Goal: Check status

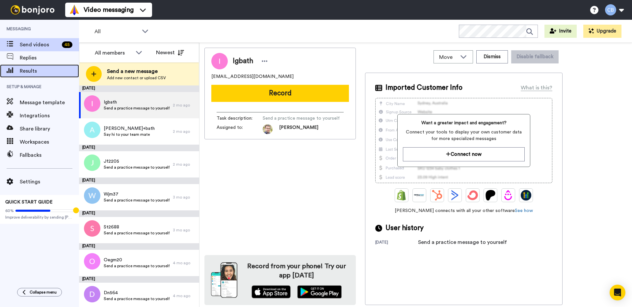
click at [31, 65] on div "Results" at bounding box center [39, 71] width 79 height 13
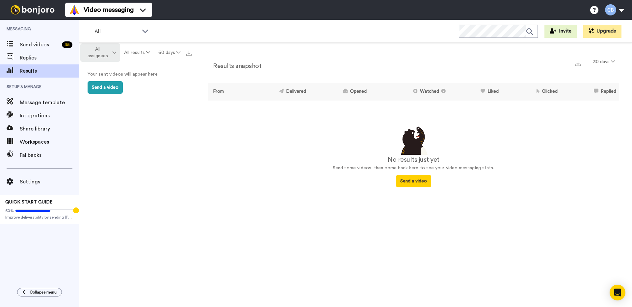
click at [112, 50] on icon at bounding box center [114, 52] width 4 height 5
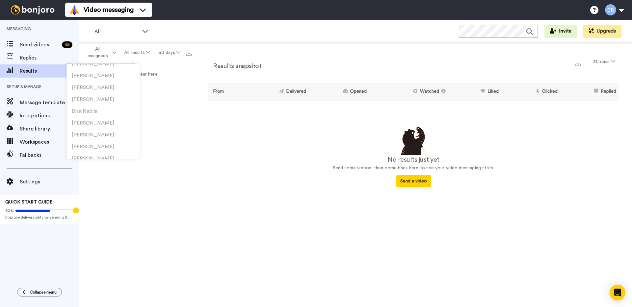
scroll to position [123, 0]
click at [164, 144] on div "All assignees All results 60 days Your sent videos will appear here Send a video" at bounding box center [137, 187] width 116 height 288
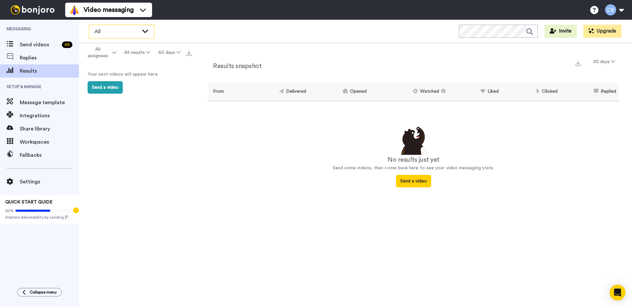
click at [131, 30] on span "All" at bounding box center [116, 32] width 44 height 8
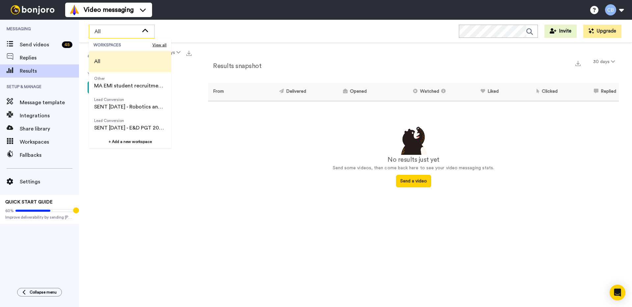
click at [131, 30] on span "All" at bounding box center [116, 32] width 44 height 8
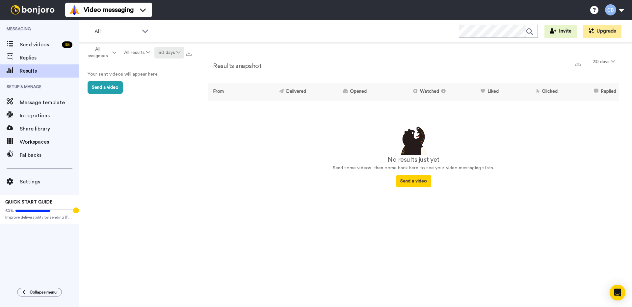
click at [170, 51] on button "60 days" at bounding box center [169, 53] width 30 height 12
click at [165, 101] on span "365 days" at bounding box center [162, 101] width 21 height 5
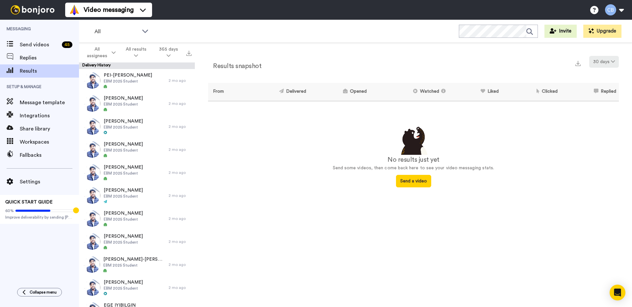
click at [595, 62] on button "30 days" at bounding box center [604, 62] width 30 height 12
click at [594, 102] on li "90 days" at bounding box center [605, 100] width 46 height 12
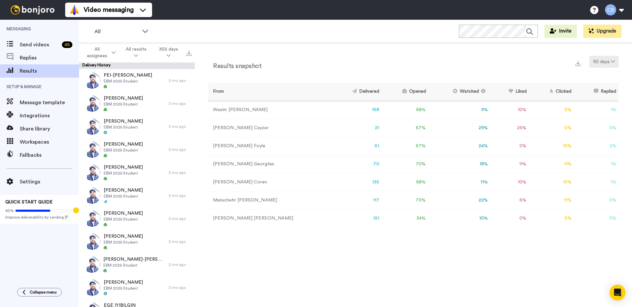
click at [604, 63] on button "90 days" at bounding box center [604, 62] width 30 height 12
click at [598, 110] on span "365 days" at bounding box center [597, 110] width 21 height 5
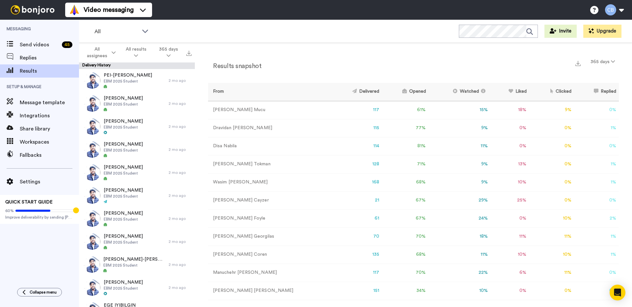
click at [331, 233] on td "70" at bounding box center [356, 237] width 51 height 18
click at [331, 274] on td "117" at bounding box center [356, 273] width 51 height 18
click at [620, 169] on div "Results snapshot 365 days From Delivered Opened Watched Liked Clicked Replied F…" at bounding box center [413, 177] width 437 height 268
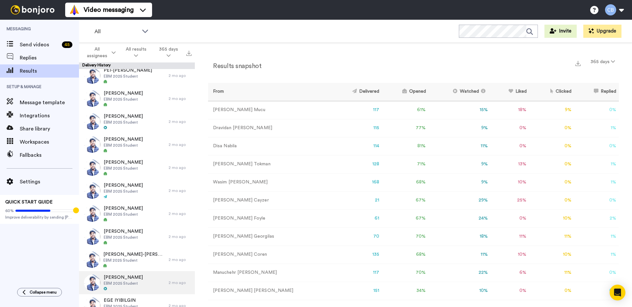
scroll to position [0, 0]
